Goal: Transaction & Acquisition: Subscribe to service/newsletter

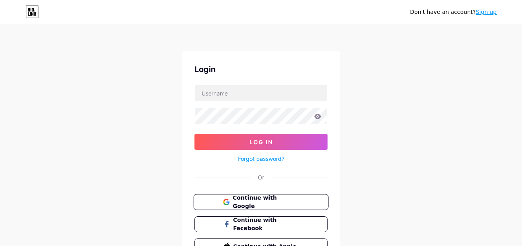
click at [257, 200] on span "Continue with Google" at bounding box center [266, 202] width 66 height 17
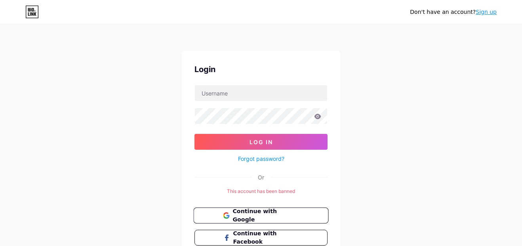
click at [271, 214] on span "Continue with Google" at bounding box center [266, 215] width 66 height 17
click at [486, 13] on link "Sign up" at bounding box center [486, 12] width 21 height 6
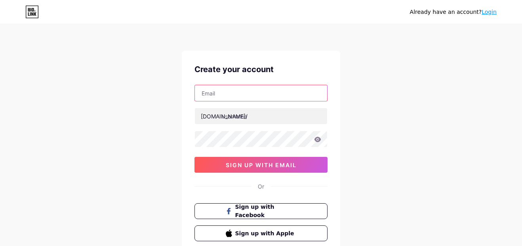
click at [253, 96] on input "text" at bounding box center [261, 93] width 132 height 16
paste input "[URL][DOMAIN_NAME]"
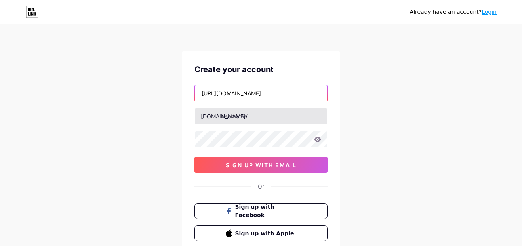
type input "[URL][DOMAIN_NAME]"
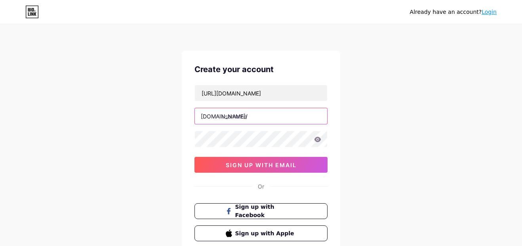
click at [264, 118] on input "text" at bounding box center [261, 116] width 132 height 16
type input "securealertupdate"
click at [318, 141] on icon at bounding box center [317, 140] width 7 height 6
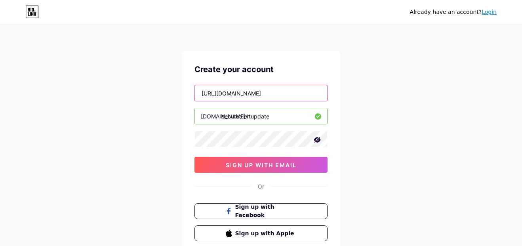
click at [279, 93] on input "[URL][DOMAIN_NAME]" at bounding box center [261, 93] width 132 height 16
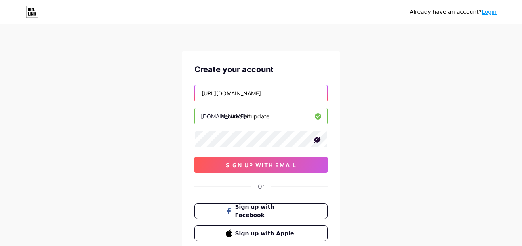
click at [279, 93] on input "[URL][DOMAIN_NAME]" at bounding box center [261, 93] width 132 height 16
paste input "[PERSON_NAME][EMAIL_ADDRESS][PERSON_NAME][DOMAIN_NAME]"
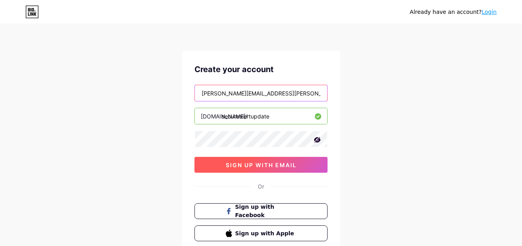
type input "[PERSON_NAME][EMAIL_ADDRESS][PERSON_NAME][DOMAIN_NAME]"
click at [262, 164] on span "sign up with email" at bounding box center [261, 165] width 71 height 7
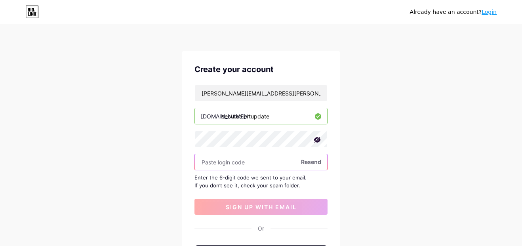
paste input "232558"
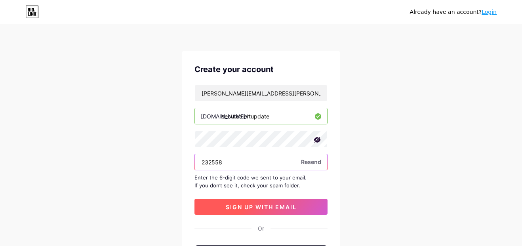
type input "232558"
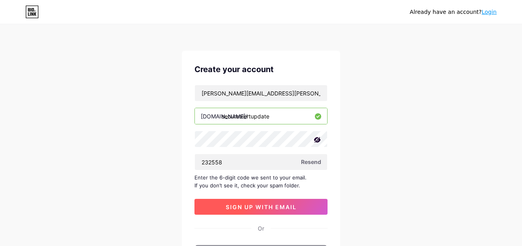
click at [265, 204] on span "sign up with email" at bounding box center [261, 207] width 71 height 7
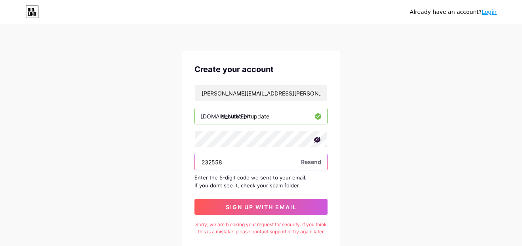
click at [202, 163] on input "232558" at bounding box center [261, 162] width 132 height 16
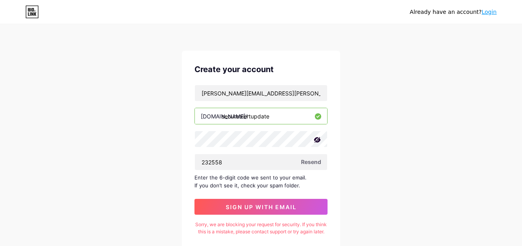
click at [311, 162] on span "Resend" at bounding box center [311, 162] width 20 height 8
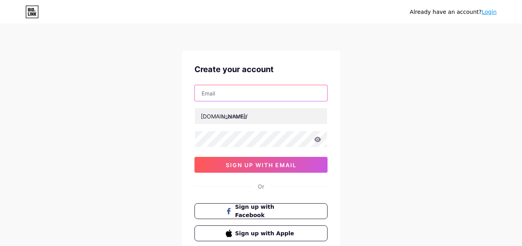
click at [216, 94] on input "text" at bounding box center [261, 93] width 132 height 16
paste input "jhopboogie@proton.me"
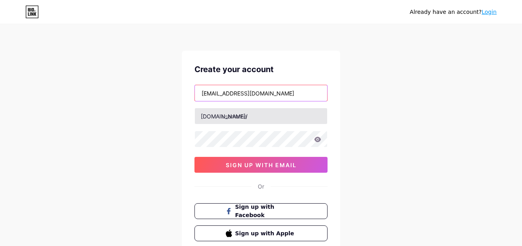
type input "jhopboogie@proton.me"
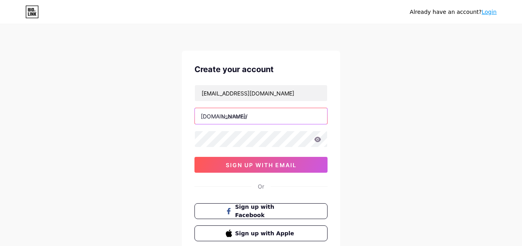
click at [259, 117] on input "text" at bounding box center [261, 116] width 132 height 16
type input "connectprocessportal"
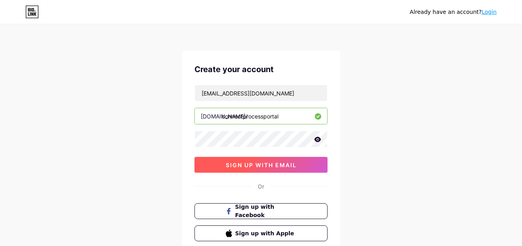
click at [279, 164] on span "sign up with email" at bounding box center [261, 165] width 71 height 7
